Goal: Transaction & Acquisition: Purchase product/service

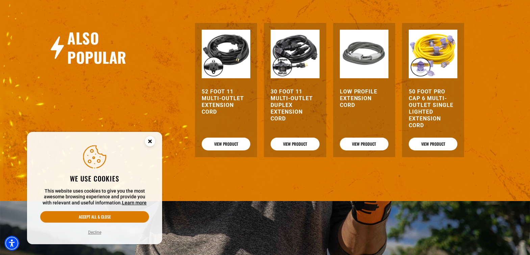
scroll to position [720, 0]
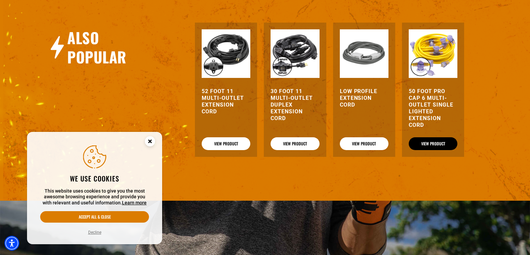
click at [425, 150] on link "View Product" at bounding box center [433, 143] width 49 height 13
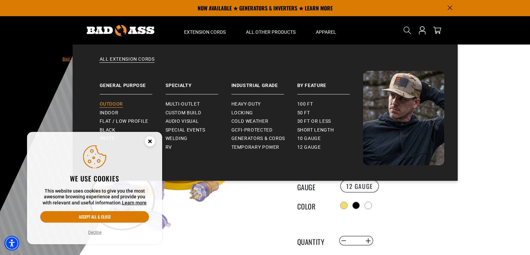
click at [117, 103] on span "Outdoor" at bounding box center [111, 104] width 23 height 6
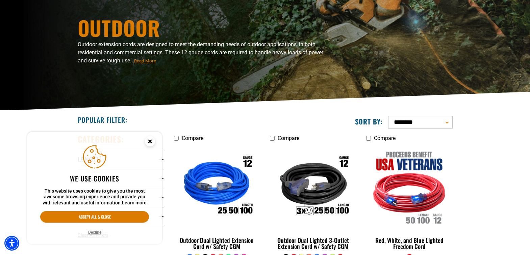
scroll to position [77, 0]
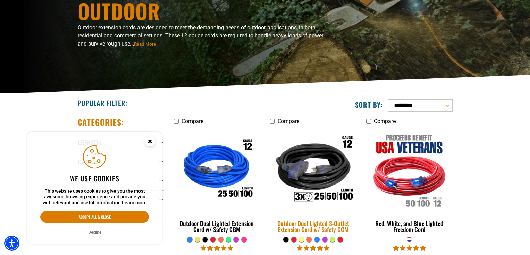
click at [325, 184] on img at bounding box center [313, 170] width 95 height 86
